Goal: Task Accomplishment & Management: Manage account settings

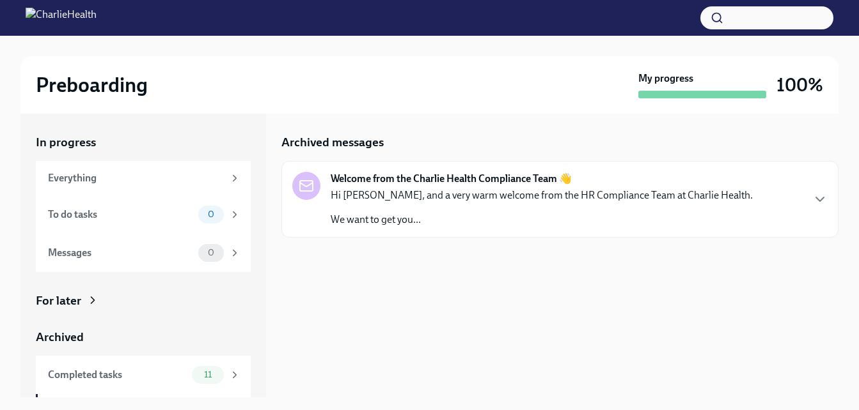
scroll to position [35, 0]
click at [570, 208] on div "Hi [PERSON_NAME], and a very warm welcome from the HR Compliance Team at Charli…" at bounding box center [541, 208] width 422 height 38
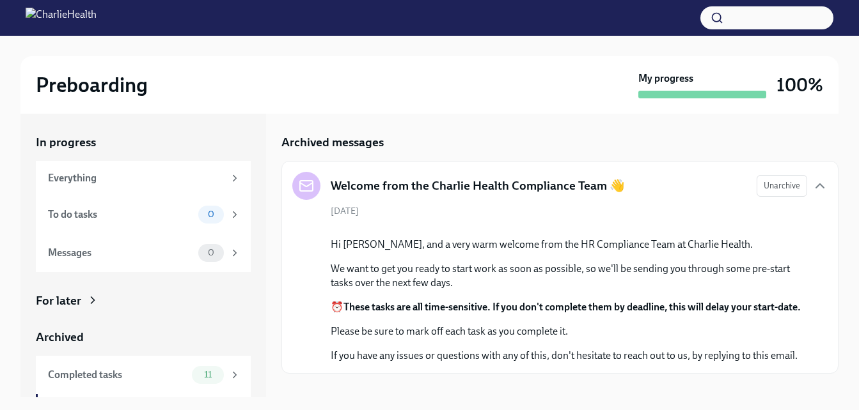
scroll to position [35, 0]
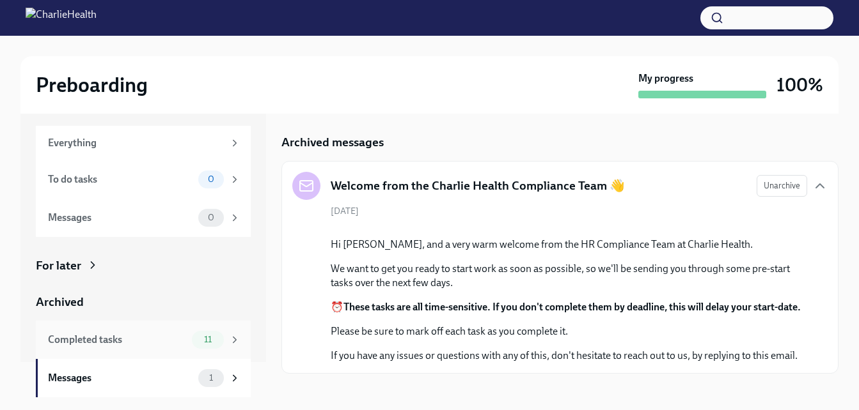
click at [150, 347] on div "Completed tasks 11" at bounding box center [144, 340] width 192 height 18
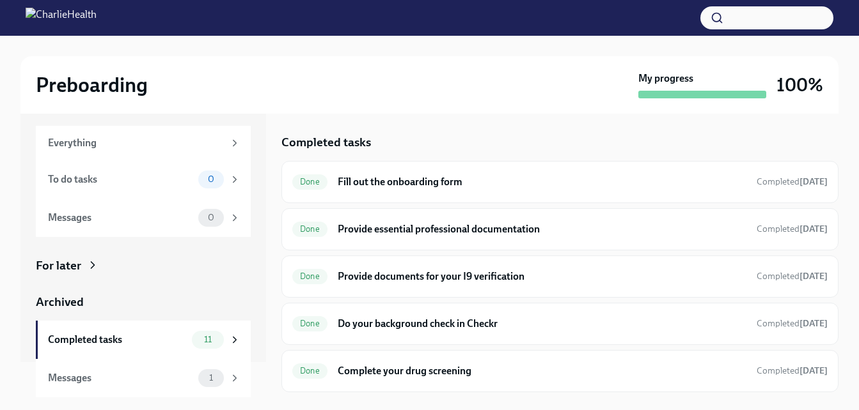
click at [59, 23] on img at bounding box center [61, 18] width 71 height 20
click at [42, 22] on img at bounding box center [61, 18] width 71 height 20
click at [91, 96] on h2 "Preboarding" at bounding box center [92, 85] width 112 height 26
click at [196, 137] on div "Everything" at bounding box center [136, 143] width 176 height 14
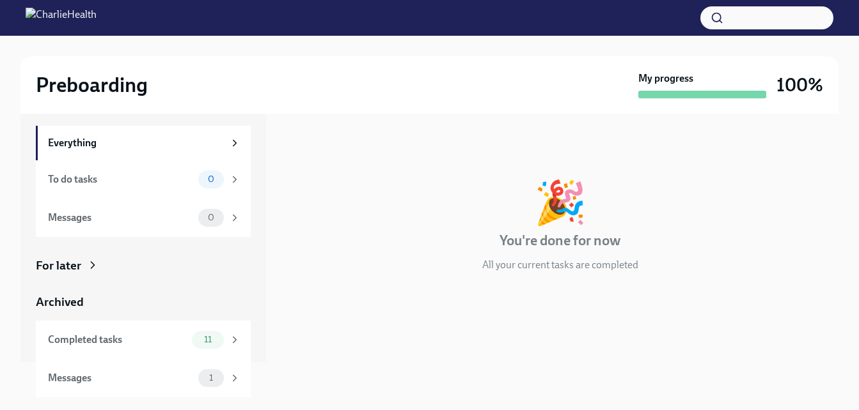
click at [77, 265] on div "For later" at bounding box center [58, 266] width 45 height 17
